Goal: Information Seeking & Learning: Learn about a topic

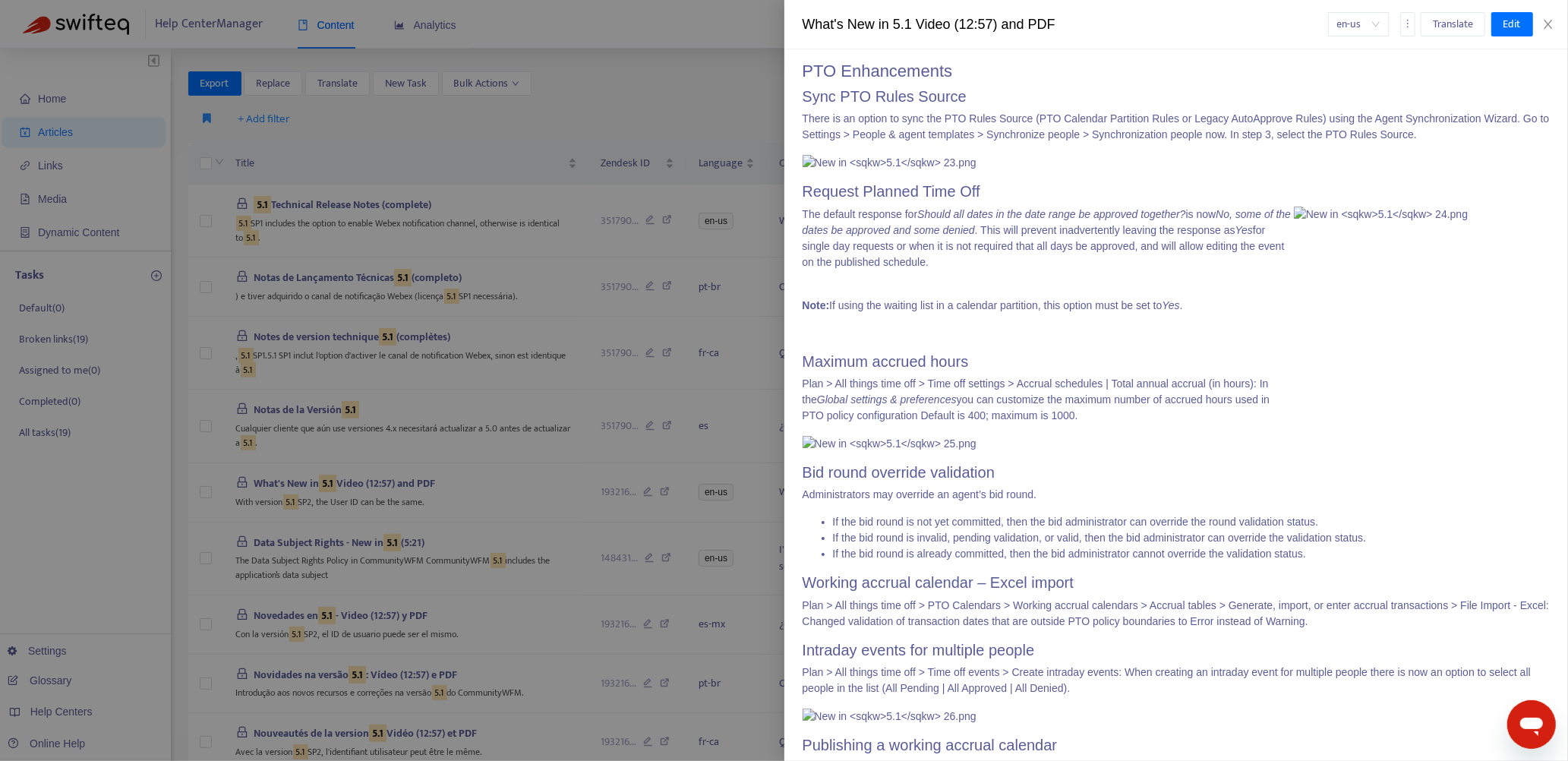
scroll to position [4502, 0]
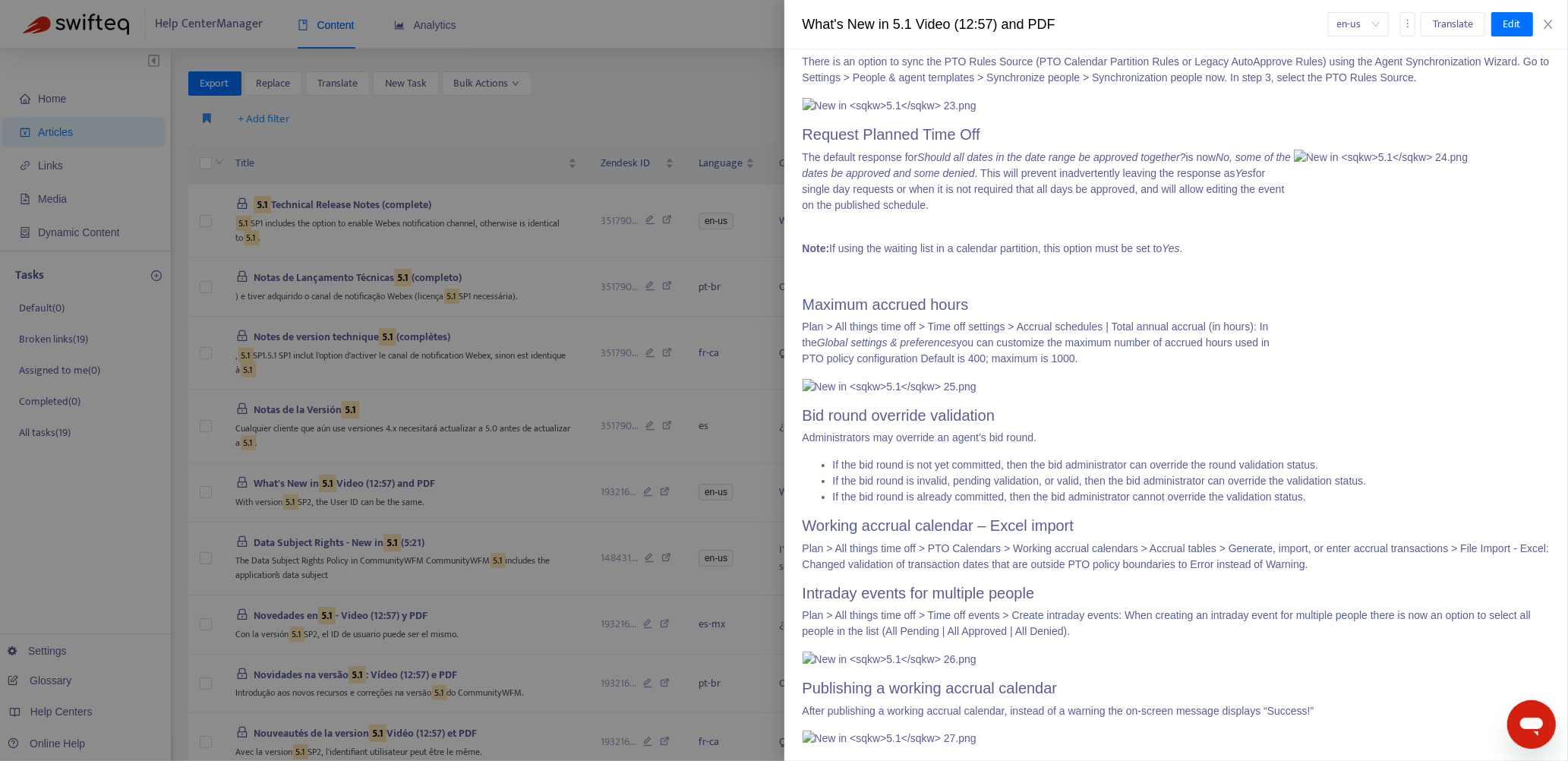
click at [800, 120] on div "What's New? > What's New in 5.1 Last edited at [DATE] 05:53 Zendesk ID: 1932167…" at bounding box center [1176, 405] width 784 height 712
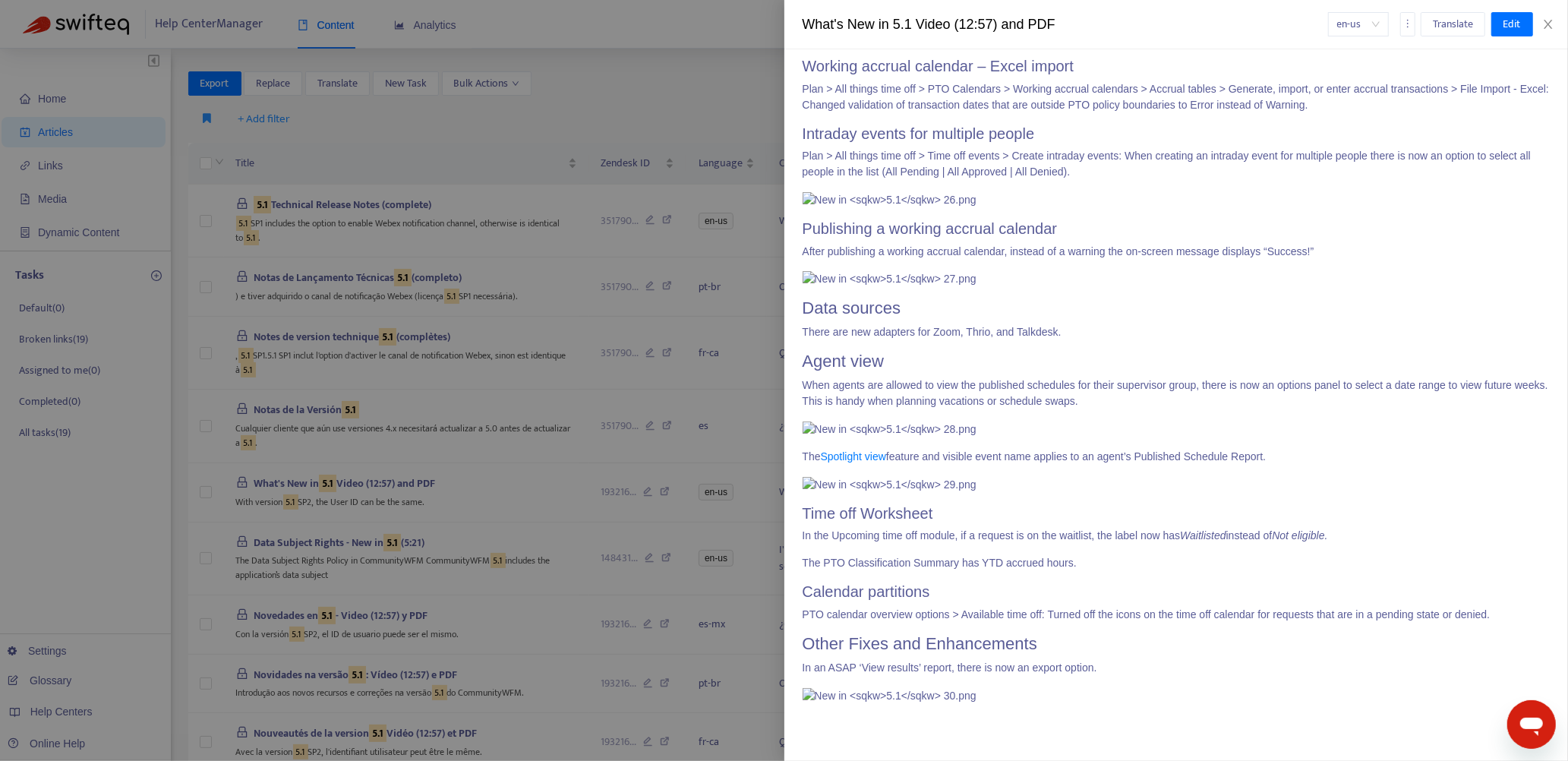
scroll to position [5017, 0]
drag, startPoint x: 805, startPoint y: 120, endPoint x: 1329, endPoint y: 661, distance: 753.2
copy div "Loremips dolorsita consect Ad eli Seddoeiu Temporinc Utlabor etdo magnaal eni a…"
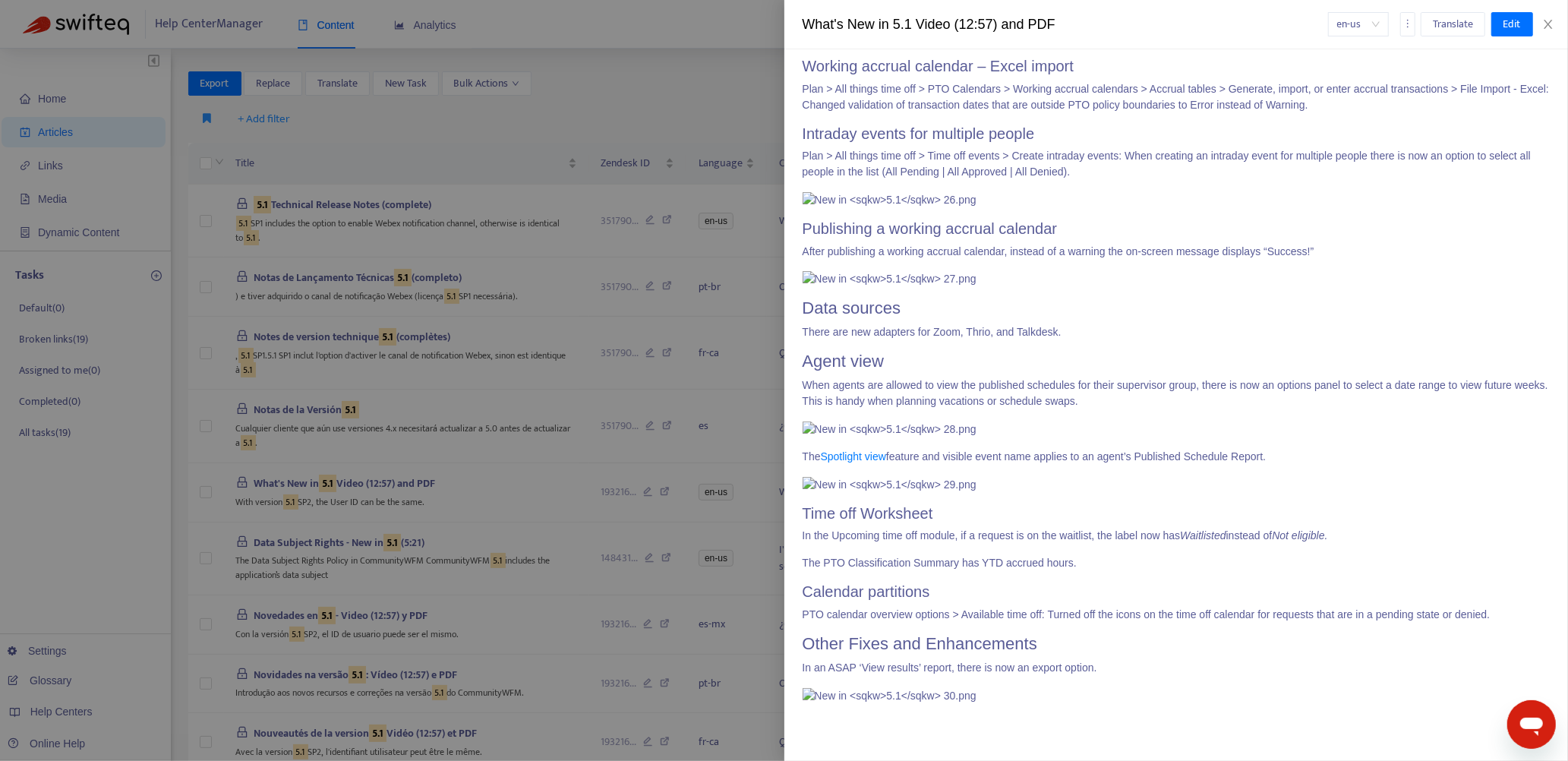
drag, startPoint x: 804, startPoint y: 158, endPoint x: 1189, endPoint y: 244, distance: 394.5
copy div "Other mobile app additions Language preference transfers from the web applicati…"
drag, startPoint x: 803, startPoint y: 148, endPoint x: 1222, endPoint y: 484, distance: 537.1
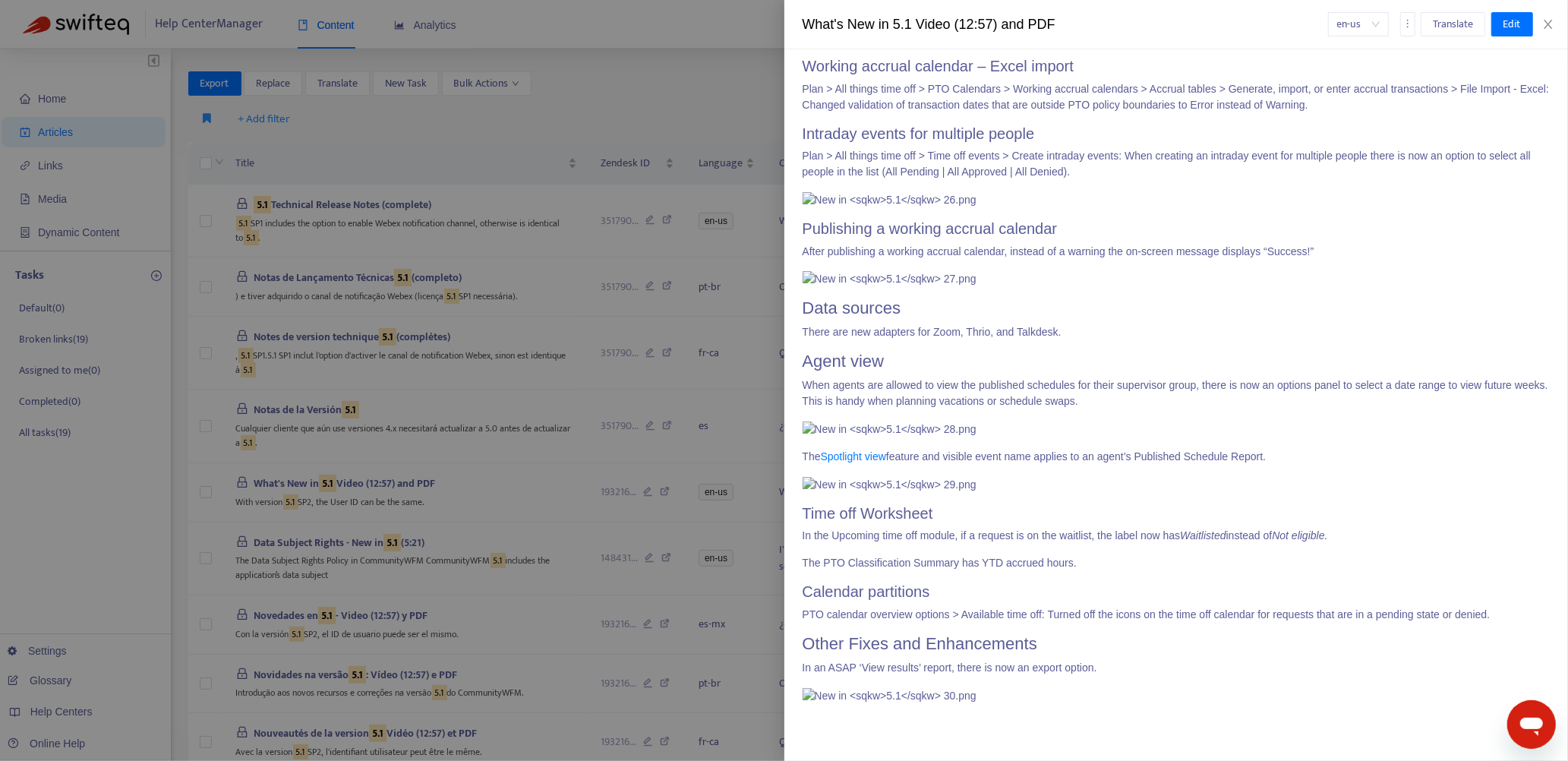
copy div "Lorem Ipsumdol Sitam CO adi elitsedd Eiu tempo inci utla e dolore Magn AL en ad…"
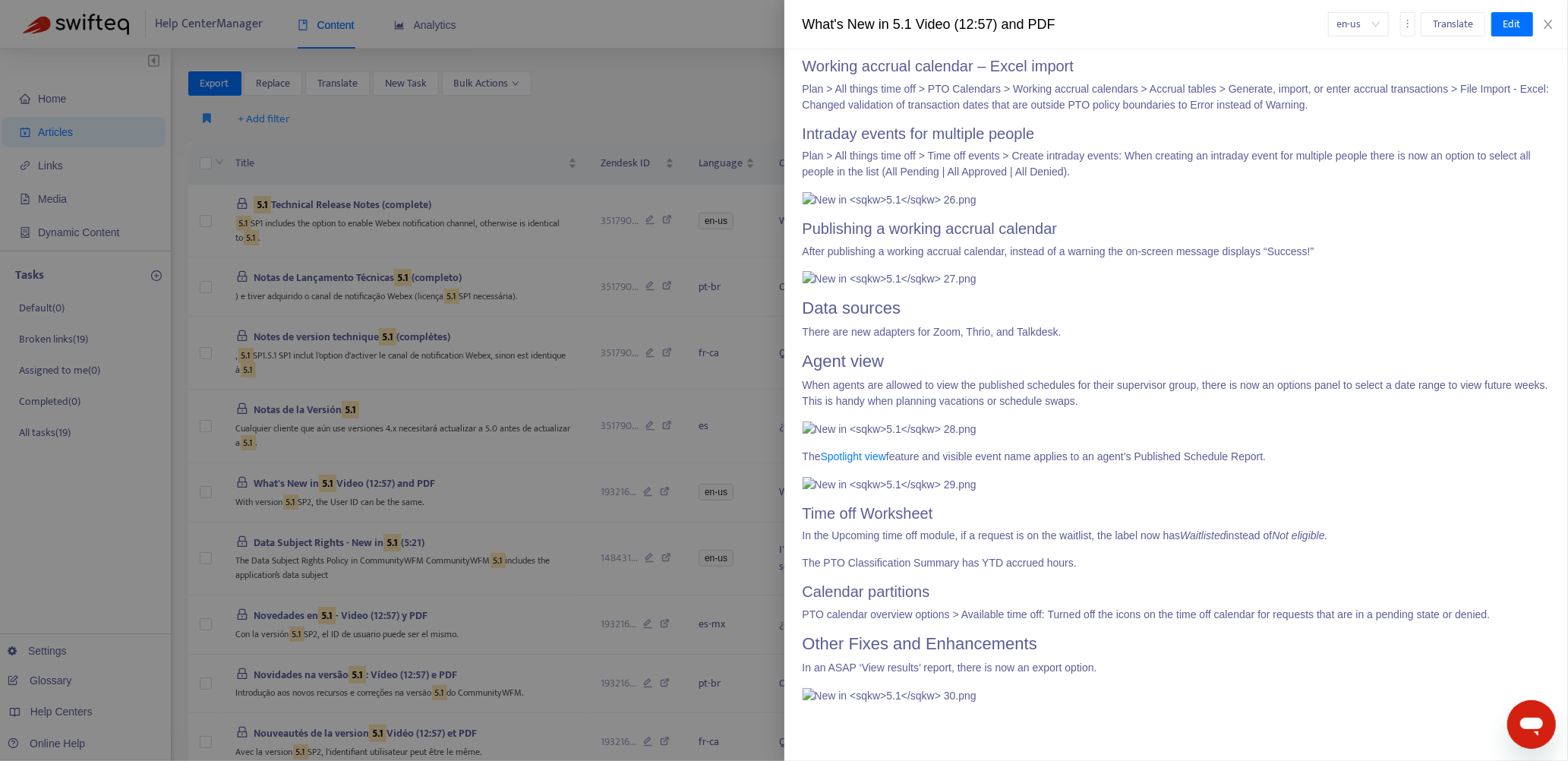
drag, startPoint x: 804, startPoint y: 216, endPoint x: 1293, endPoint y: 642, distance: 648.5
copy div "Loremips dolor sitam consectet Adipis > Elitseddoeiusm & Tempori > Utlabo etdol…"
drag, startPoint x: 804, startPoint y: 182, endPoint x: 1358, endPoint y: 680, distance: 744.9
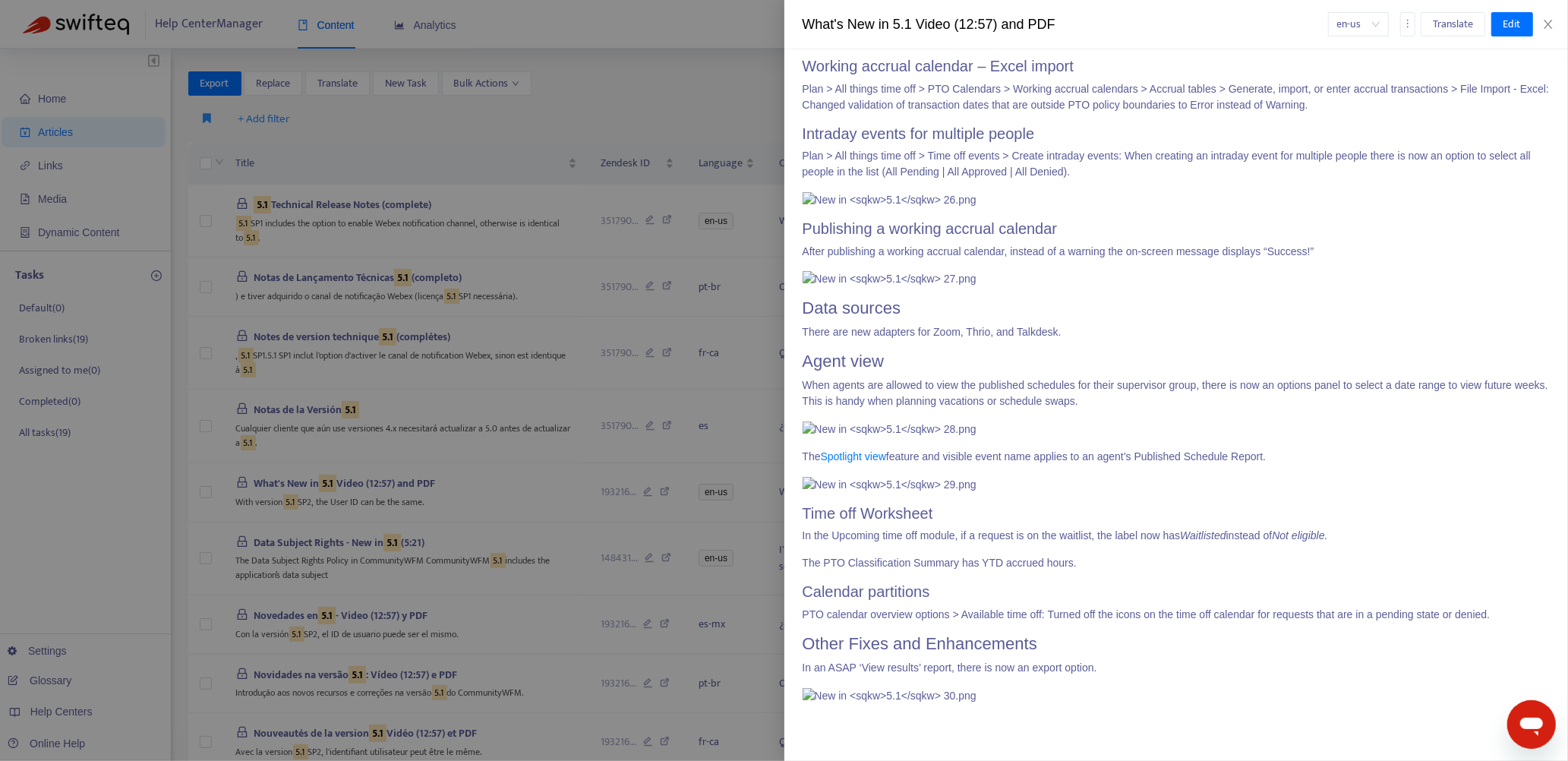
copy div "Loremip Dolorsi Amet Con Adi elitsed doeiusmo tem Incidi utl etdol ma ali enim …"
